Goal: Task Accomplishment & Management: Use online tool/utility

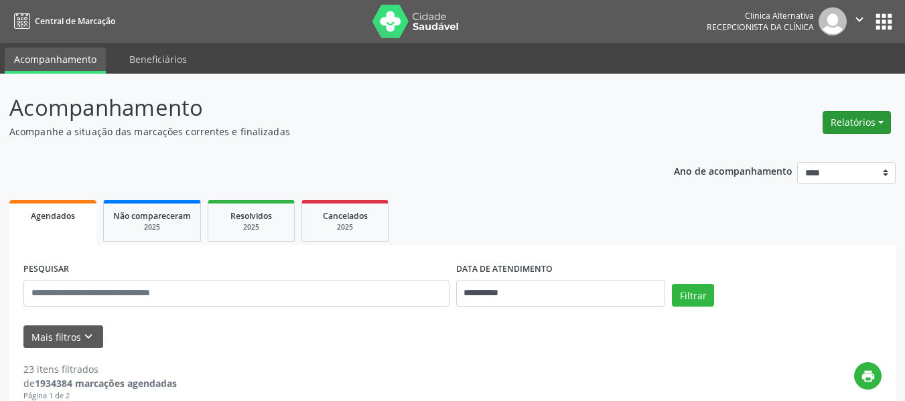
click at [857, 122] on button "Relatórios" at bounding box center [857, 122] width 68 height 23
click at [815, 148] on link "Agendamentos" at bounding box center [820, 151] width 144 height 19
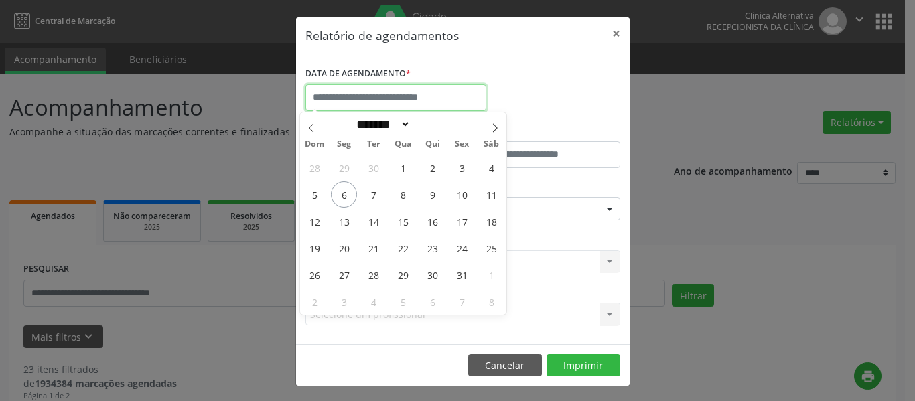
click at [473, 100] on input "text" at bounding box center [395, 97] width 181 height 27
click at [373, 250] on span "21" at bounding box center [373, 248] width 26 height 26
type input "**********"
click at [373, 251] on div "Selecione uma clínica Nenhum resultado encontrado para: " " Não há nenhuma opçã…" at bounding box center [462, 262] width 315 height 23
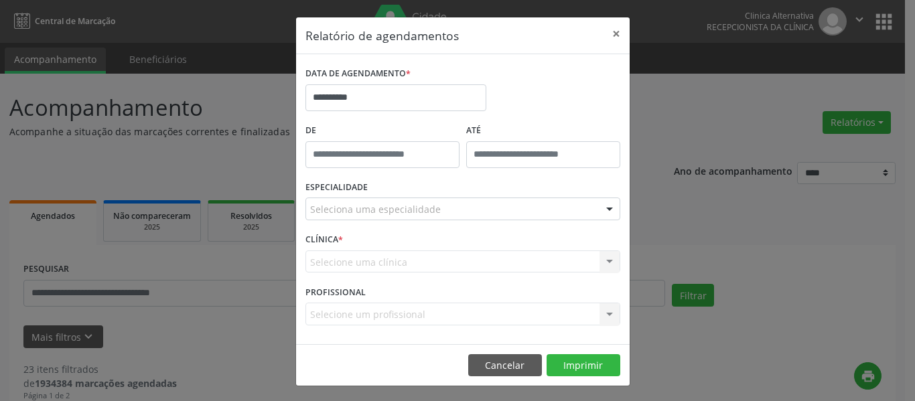
click at [606, 211] on div at bounding box center [610, 209] width 20 height 23
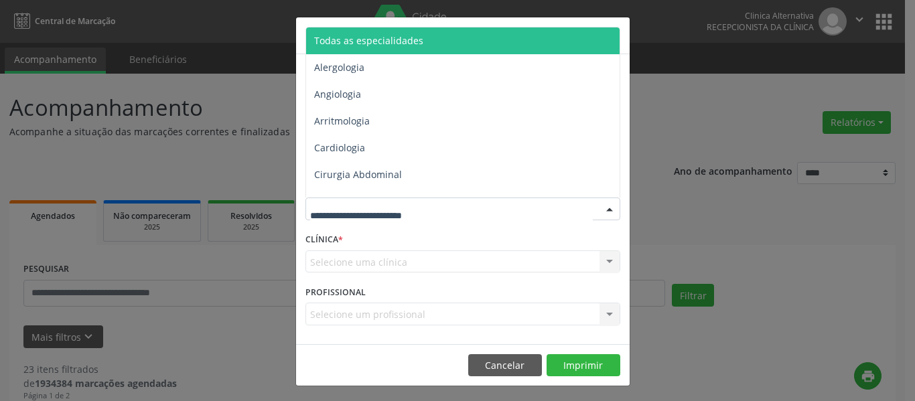
click at [429, 48] on span "Todas as especialidades" at bounding box center [464, 40] width 316 height 27
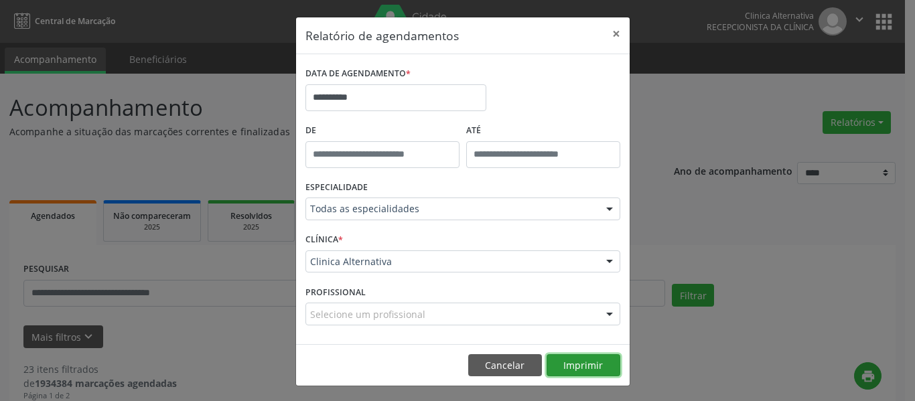
click at [594, 371] on button "Imprimir" at bounding box center [584, 365] width 74 height 23
click at [605, 36] on button "×" at bounding box center [616, 33] width 27 height 33
